Goal: Task Accomplishment & Management: Manage account settings

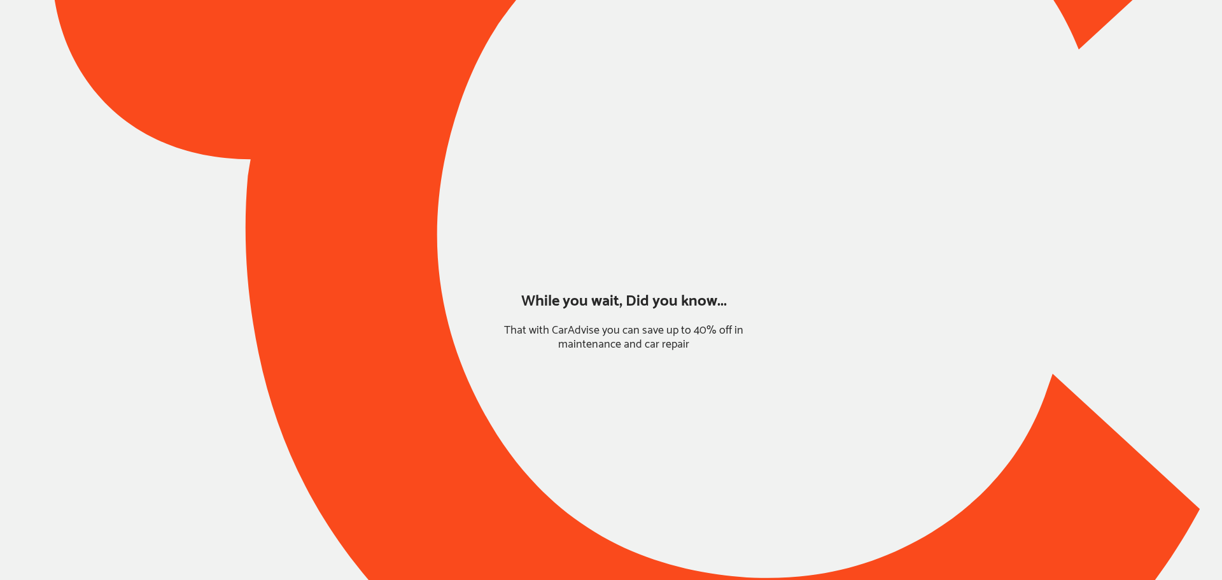
type input "*****"
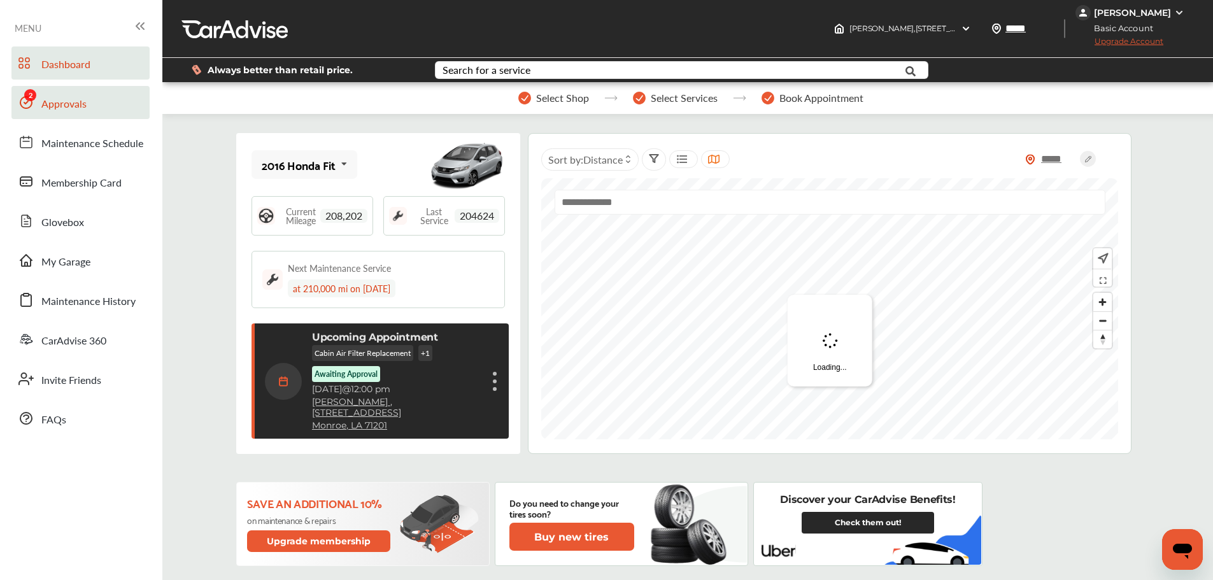
drag, startPoint x: 44, startPoint y: 107, endPoint x: 71, endPoint y: 109, distance: 26.8
click at [44, 107] on span "Approvals" at bounding box center [63, 104] width 45 height 17
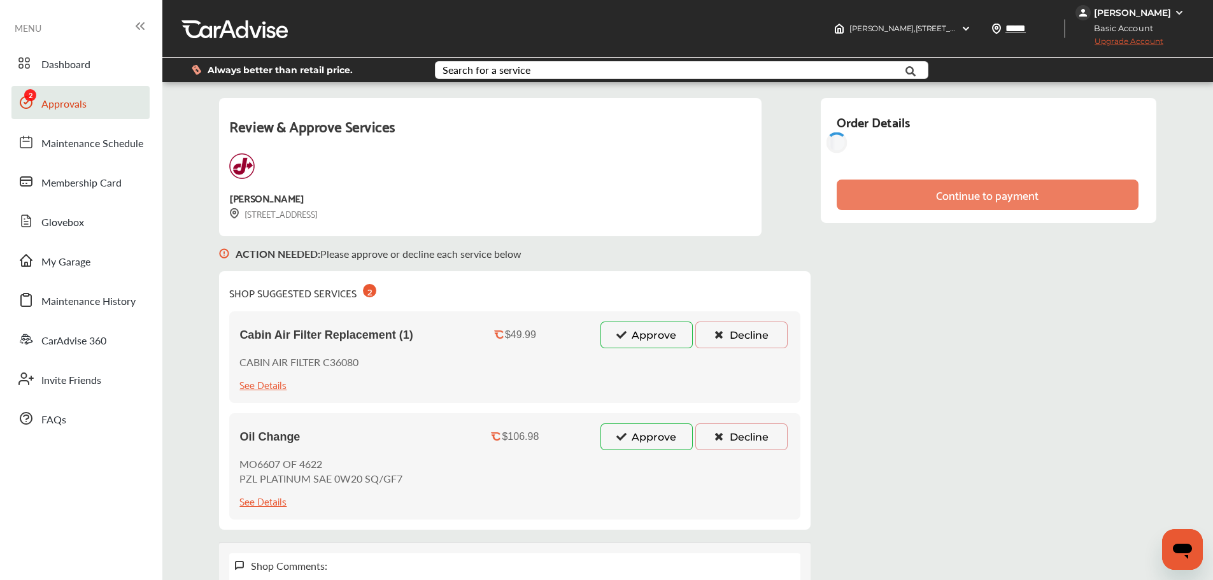
click at [637, 343] on button "Approve" at bounding box center [646, 334] width 92 height 27
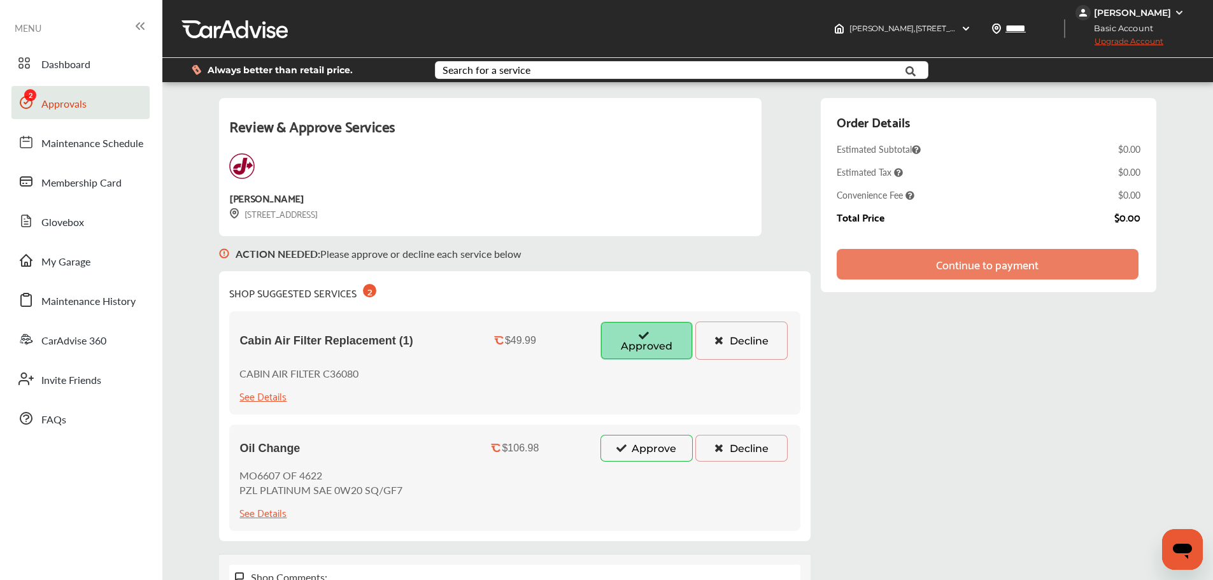
click at [645, 453] on button "Approve" at bounding box center [646, 448] width 92 height 27
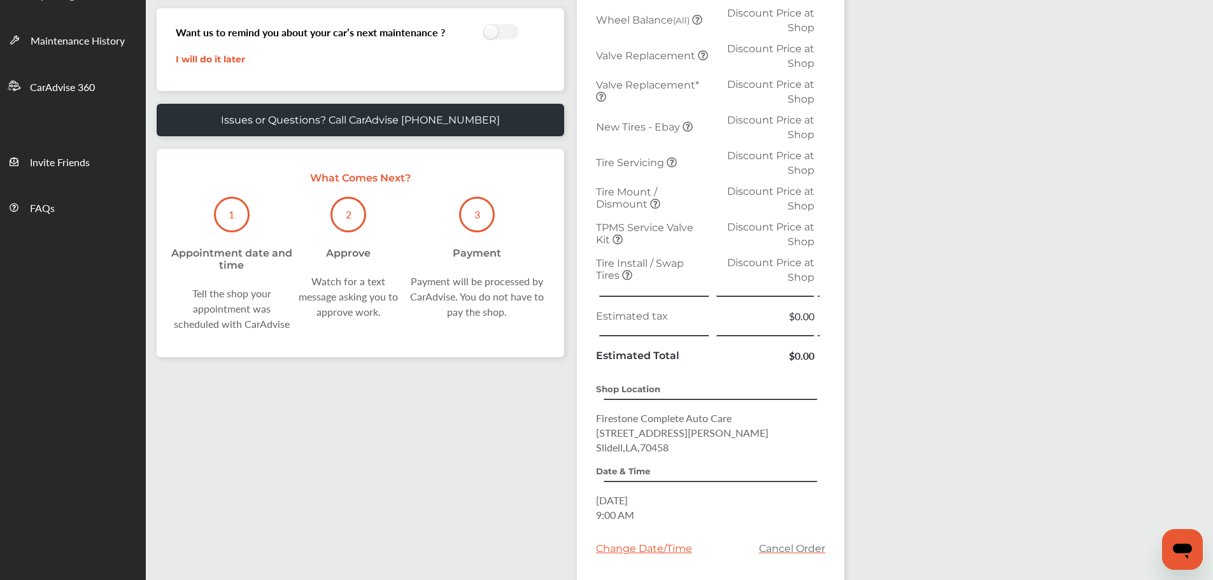
scroll to position [208, 0]
